Goal: Task Accomplishment & Management: Manage account settings

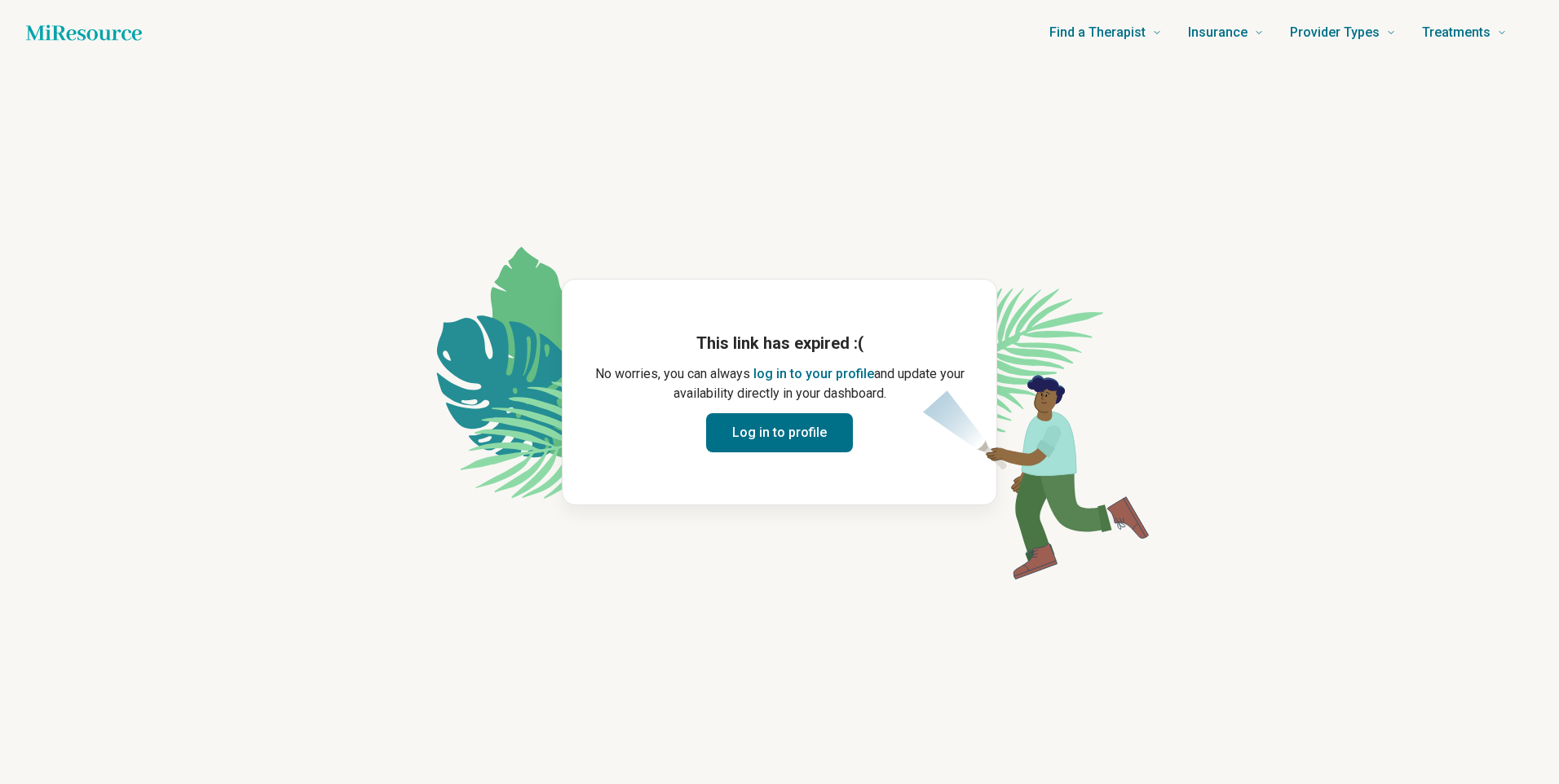
click at [769, 435] on button "Log in to profile" at bounding box center [779, 432] width 147 height 39
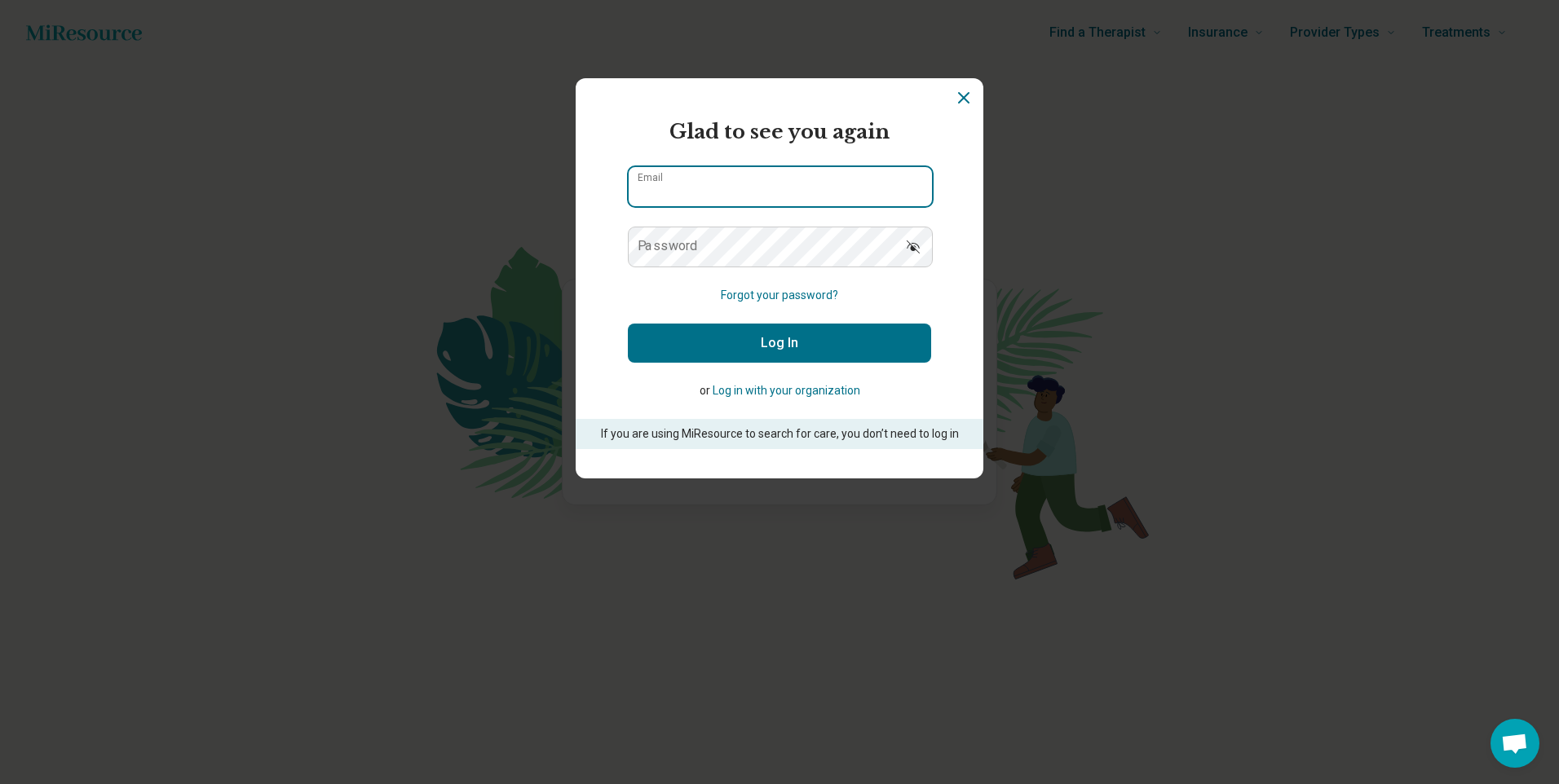
click at [704, 189] on input "Email" at bounding box center [780, 186] width 303 height 39
type input "**********"
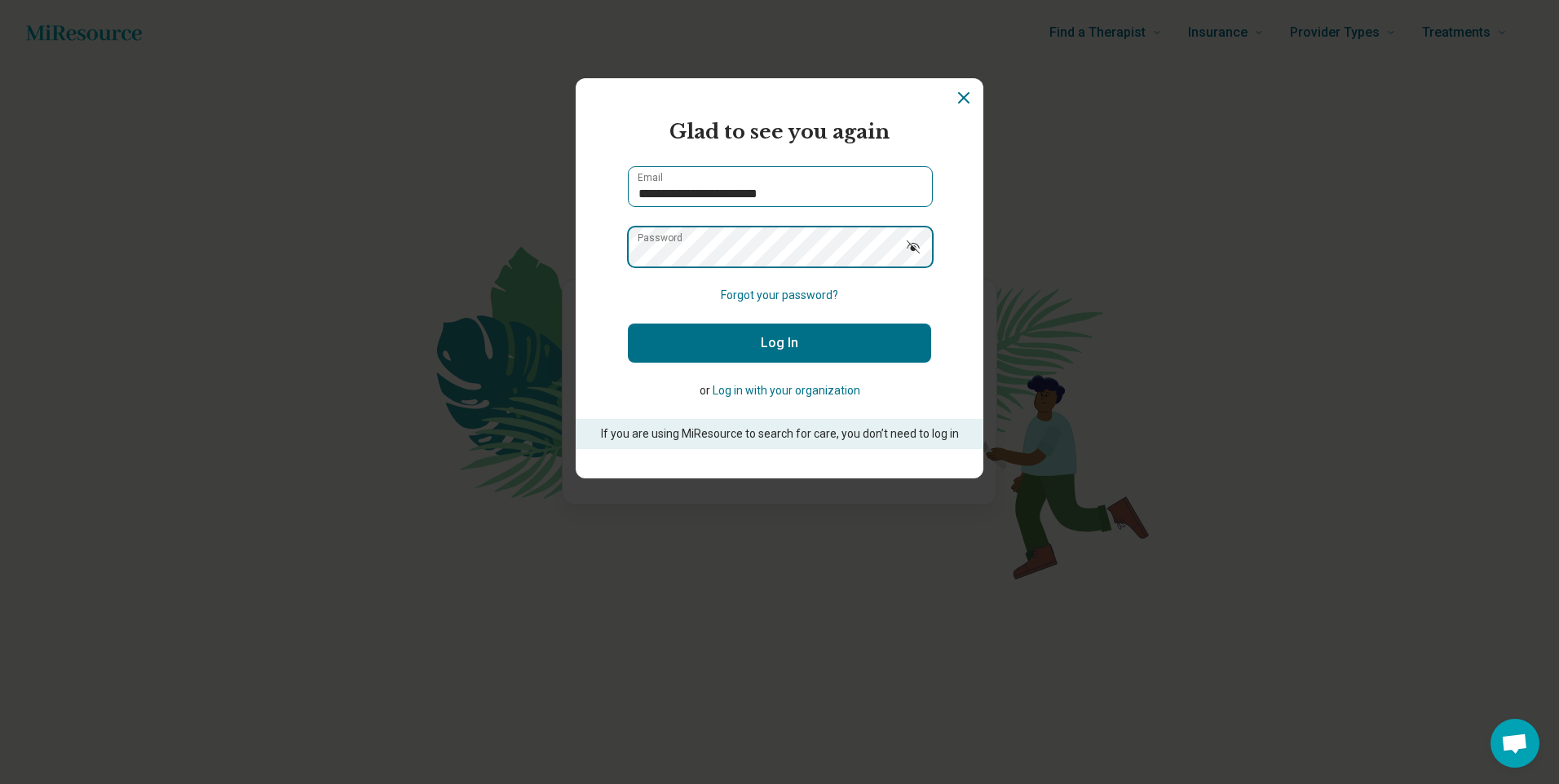
click at [628, 324] on button "Log In" at bounding box center [779, 343] width 303 height 39
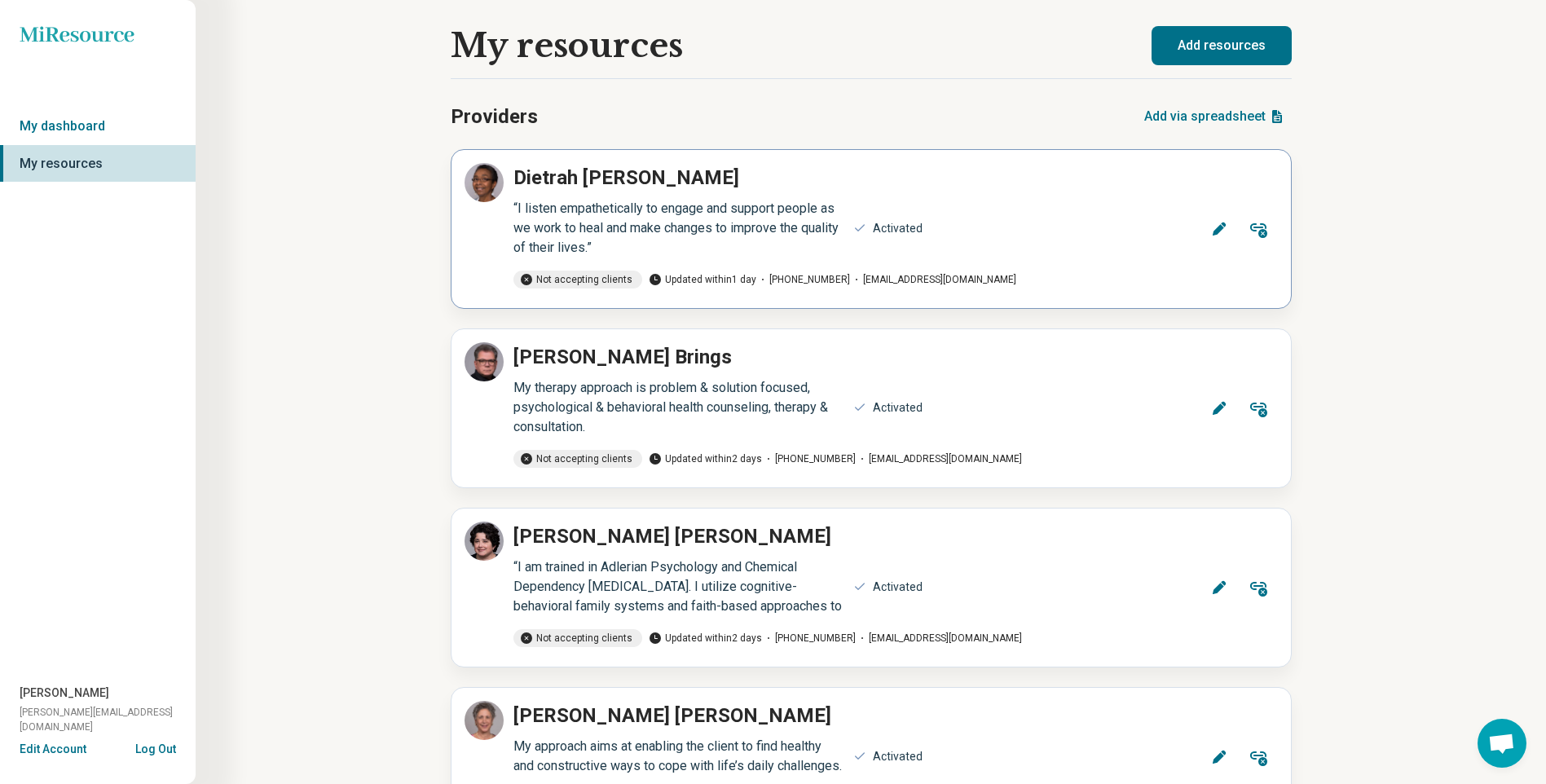
click at [1231, 226] on button "Edit" at bounding box center [1219, 228] width 39 height 39
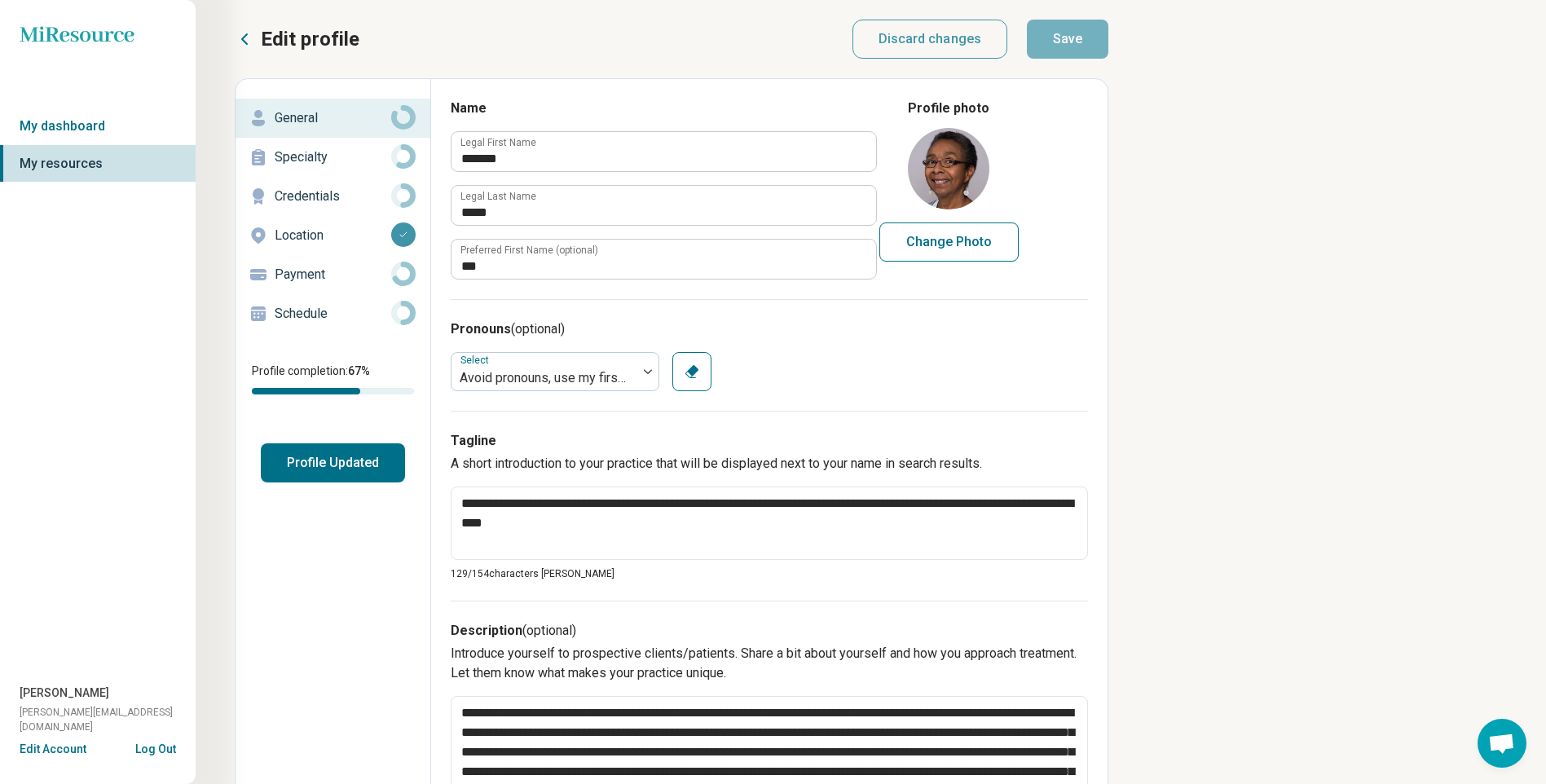
click at [305, 306] on p "Schedule" at bounding box center [333, 314] width 116 height 20
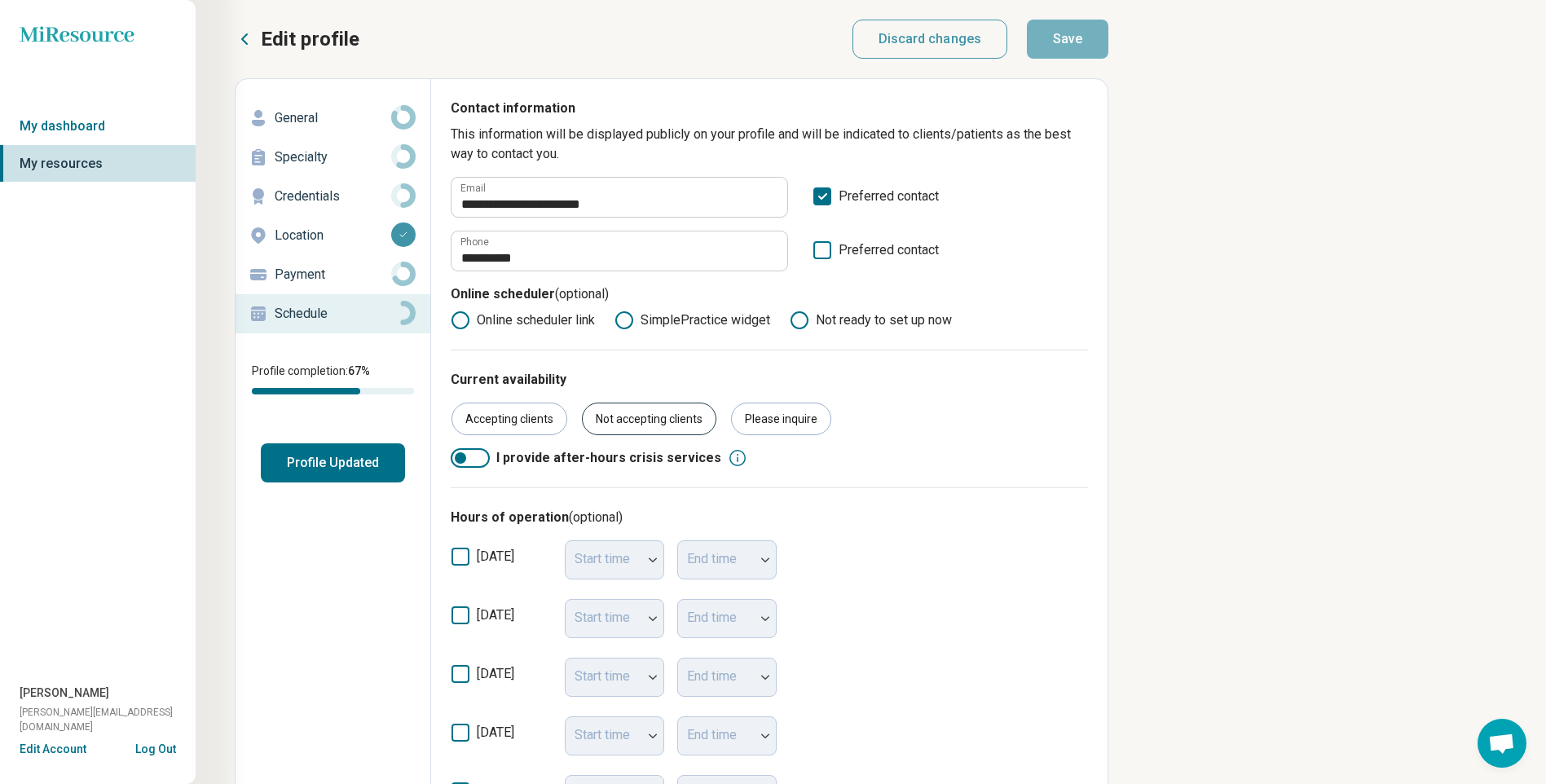
click at [641, 422] on div "Not accepting clients" at bounding box center [649, 418] width 134 height 32
click at [353, 454] on button "Profile Updated" at bounding box center [333, 462] width 144 height 39
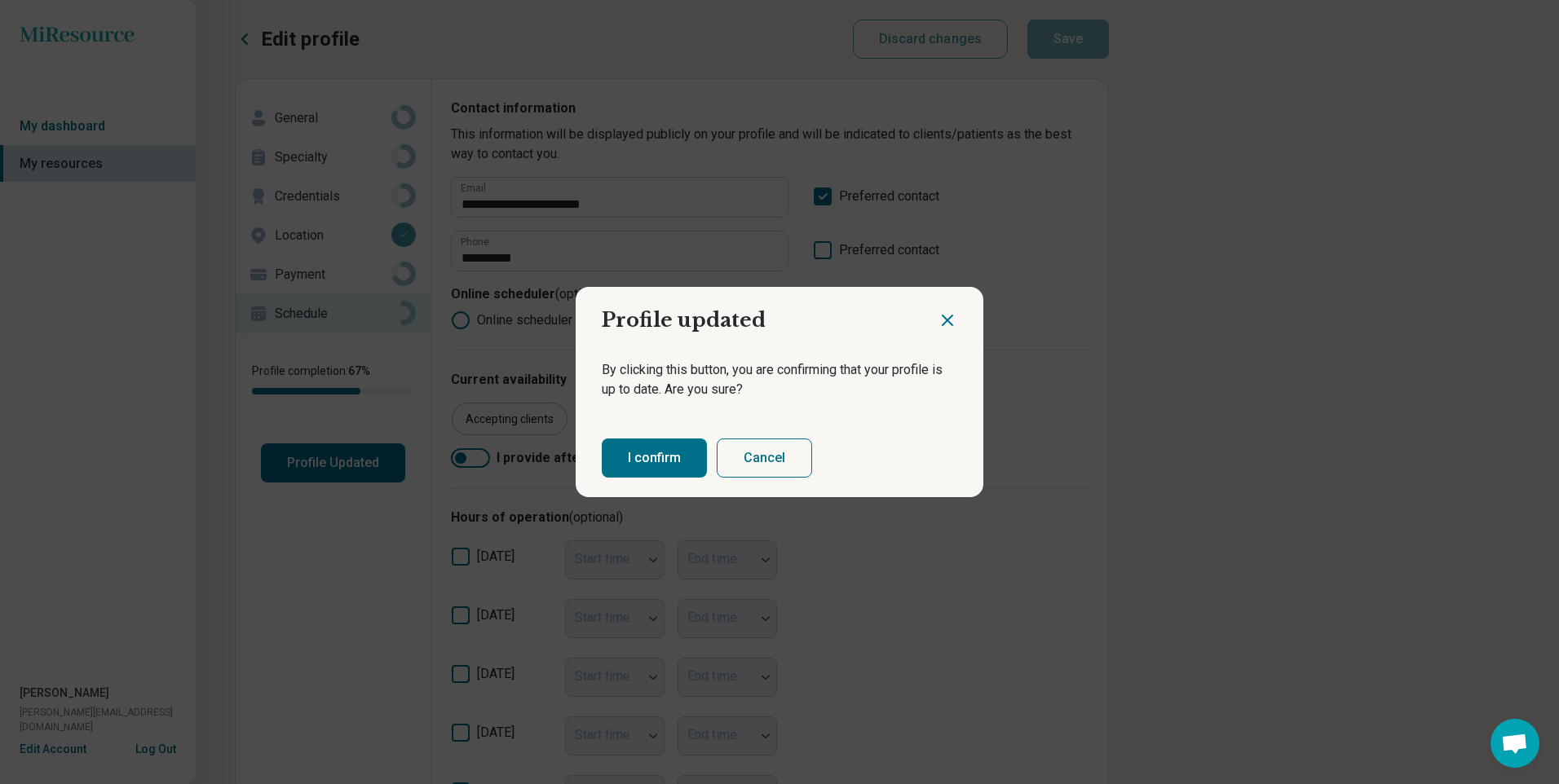
click at [765, 455] on button "Cancel" at bounding box center [764, 457] width 95 height 39
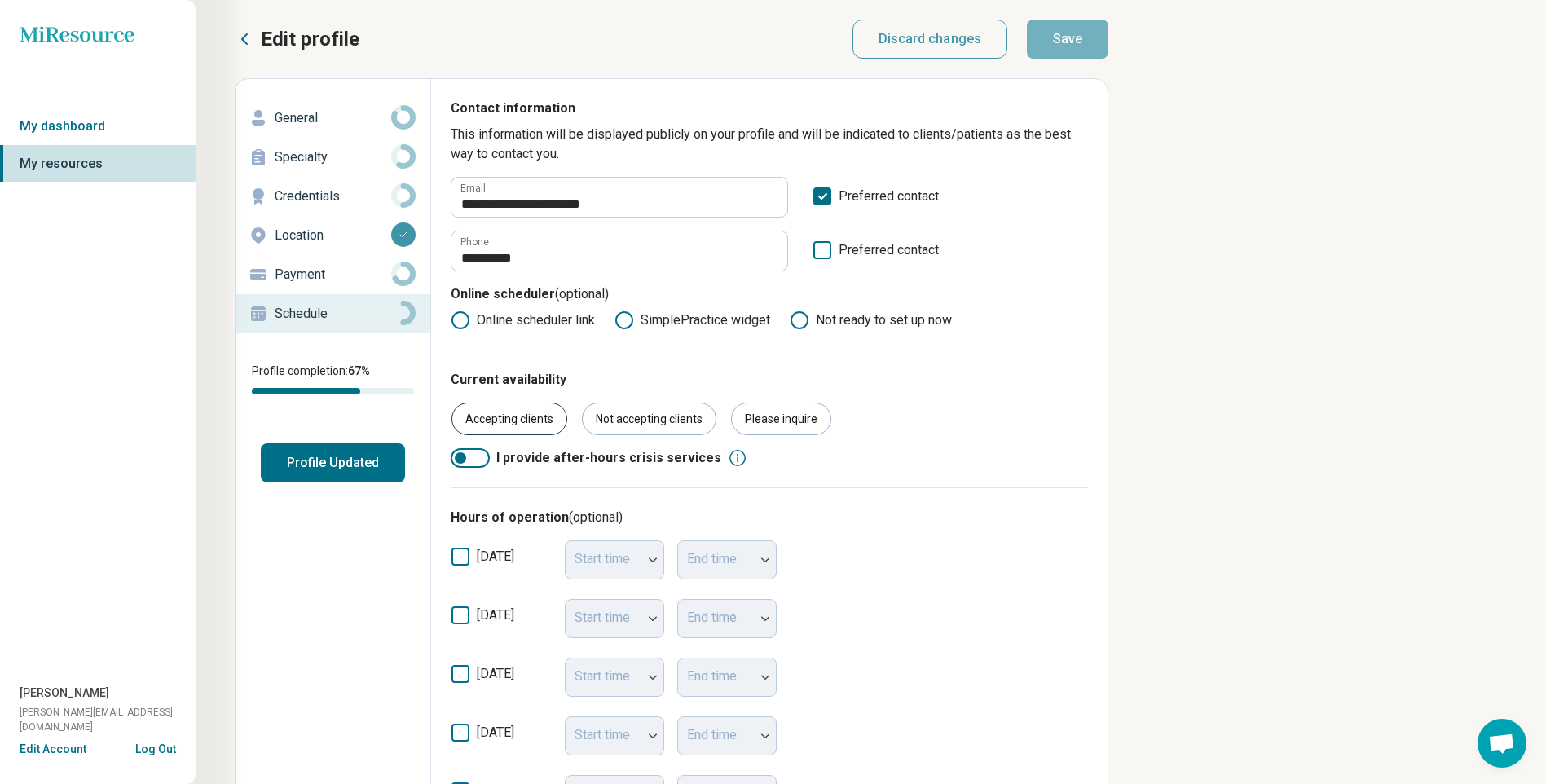
click at [509, 422] on div "Accepting clients" at bounding box center [509, 418] width 115 height 32
click at [319, 468] on button "Profile Updated" at bounding box center [333, 462] width 144 height 39
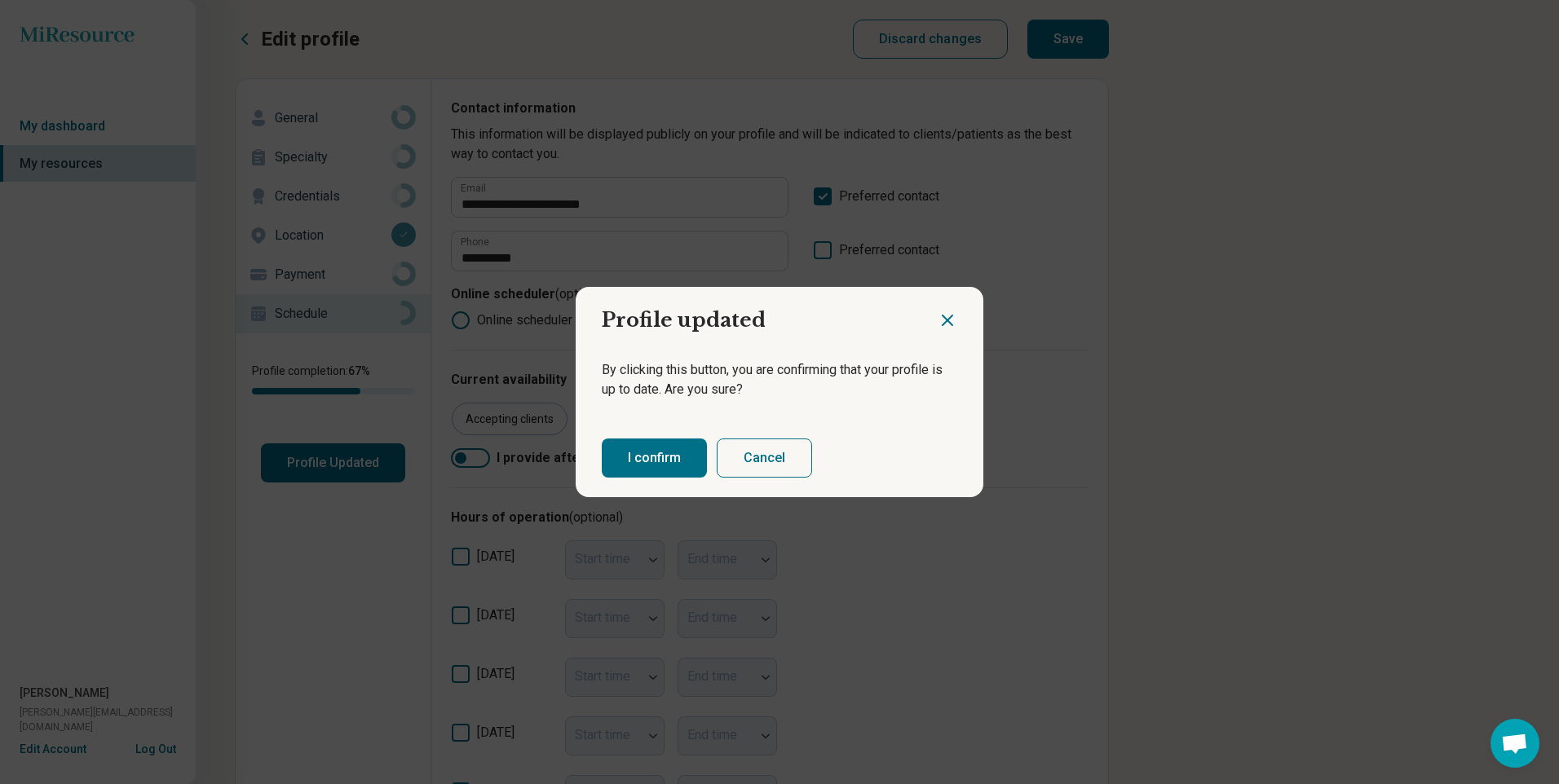
click at [668, 436] on div "I confirm Cancel" at bounding box center [779, 458] width 408 height 78
click at [660, 451] on button "I confirm" at bounding box center [654, 457] width 105 height 39
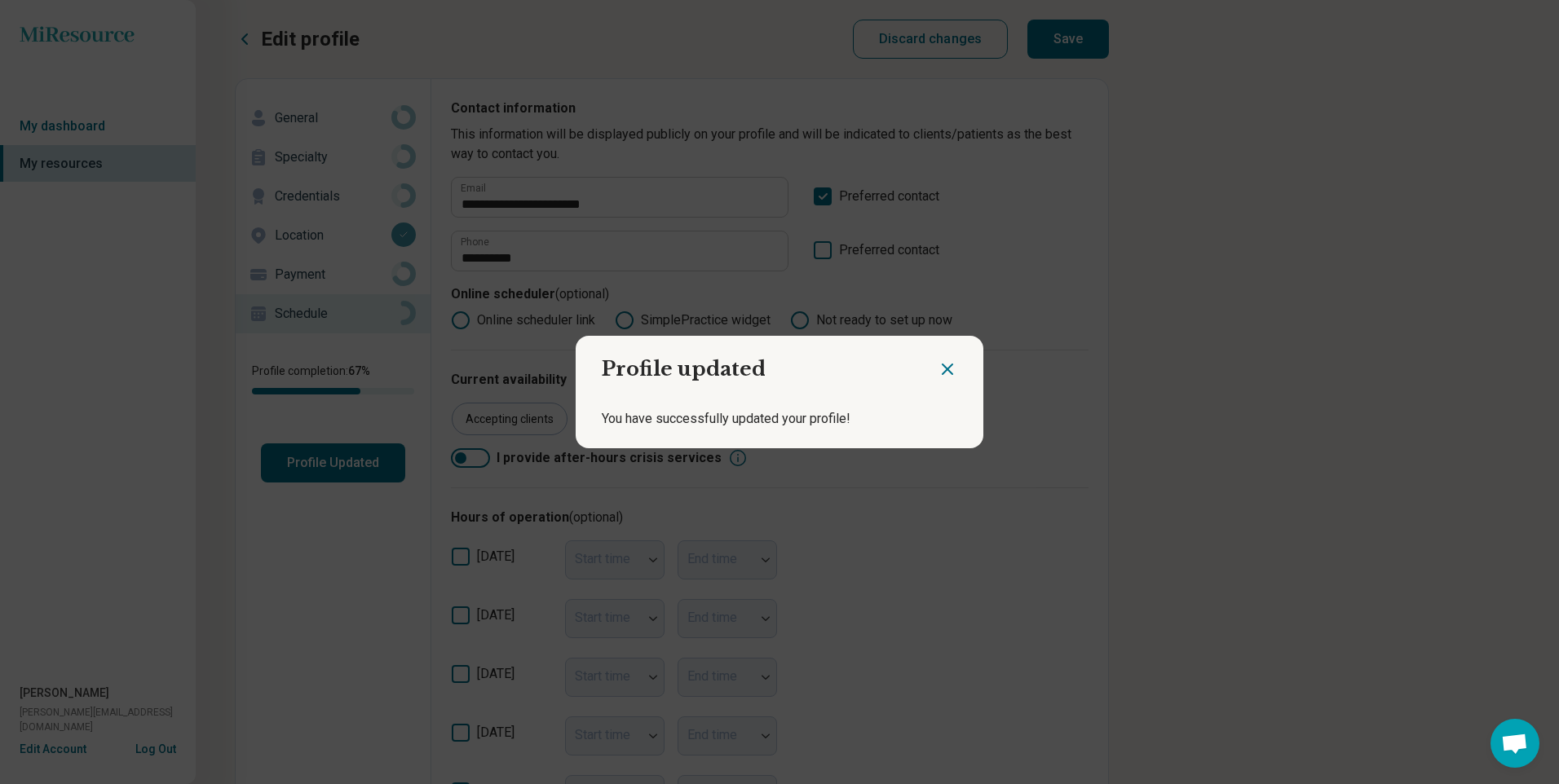
click at [941, 377] on icon "Close dialog" at bounding box center [947, 369] width 20 height 20
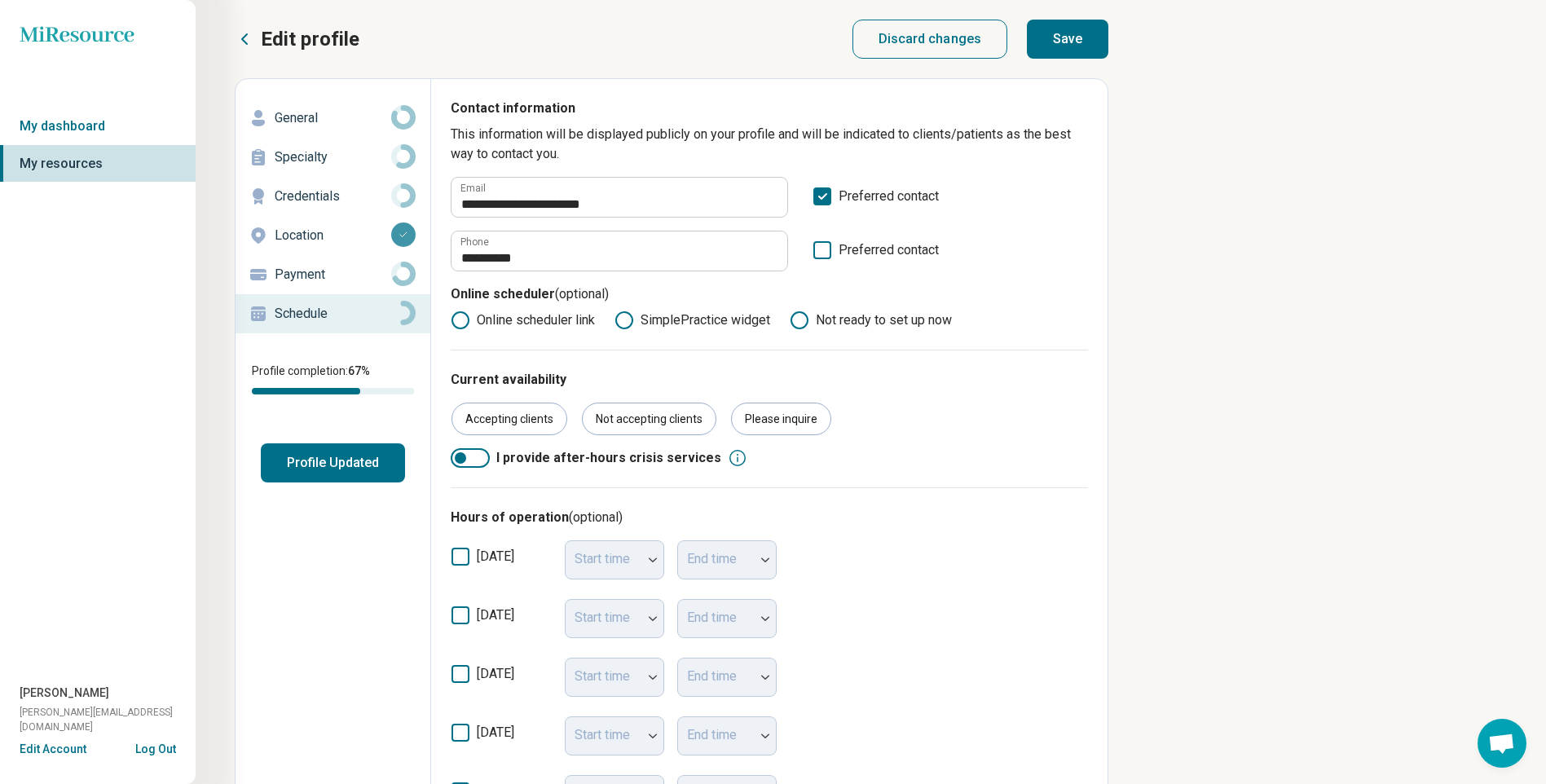
drag, startPoint x: 1425, startPoint y: 178, endPoint x: 1431, endPoint y: 165, distance: 14.3
click at [1431, 166] on div "**********" at bounding box center [871, 593] width 1350 height 1187
click at [1188, 57] on div "**********" at bounding box center [871, 593] width 1350 height 1187
click at [1383, 192] on div "**********" at bounding box center [871, 593] width 1350 height 1187
click at [376, 473] on button "Profile Updated" at bounding box center [333, 462] width 144 height 39
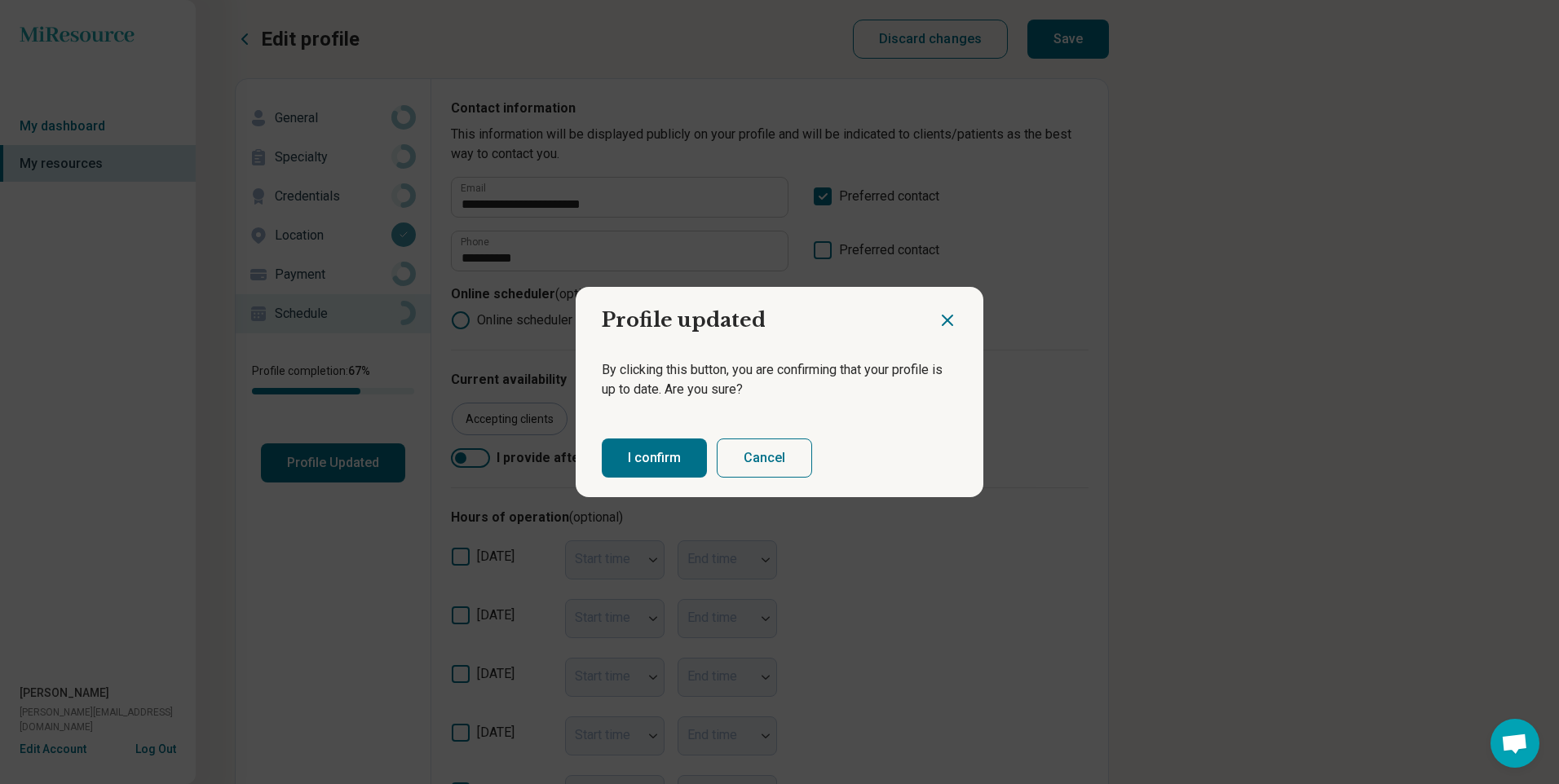
click at [622, 462] on button "I confirm" at bounding box center [654, 457] width 105 height 39
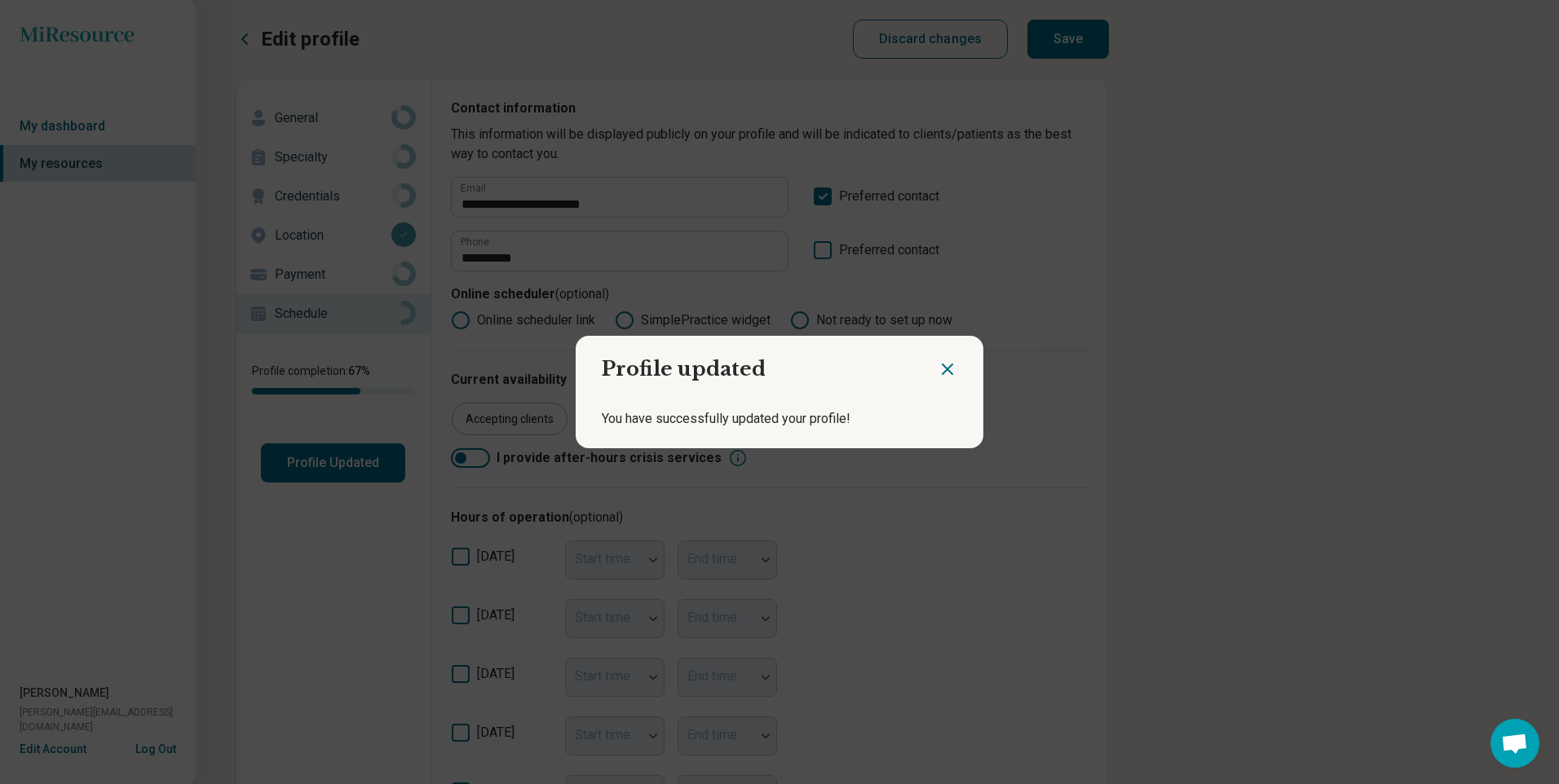
drag, startPoint x: 936, startPoint y: 368, endPoint x: 964, endPoint y: 353, distance: 31.8
click at [937, 368] on icon "Close dialog" at bounding box center [947, 369] width 20 height 20
